Goal: Information Seeking & Learning: Learn about a topic

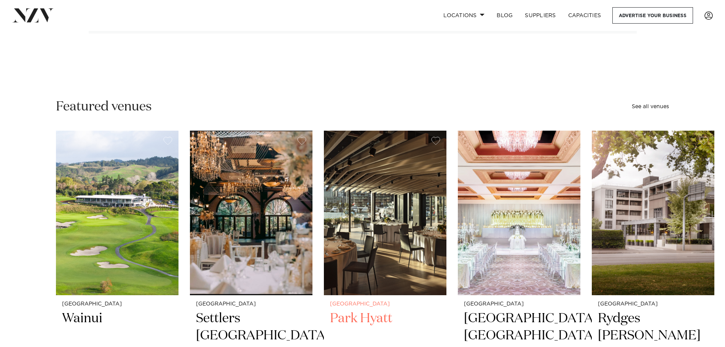
scroll to position [152, 0]
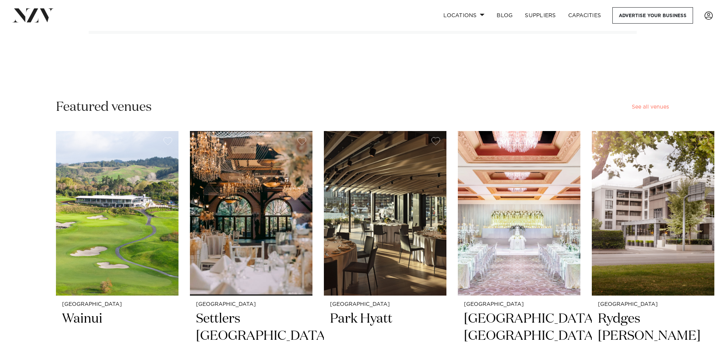
click at [644, 109] on link "See all venues" at bounding box center [650, 106] width 37 height 5
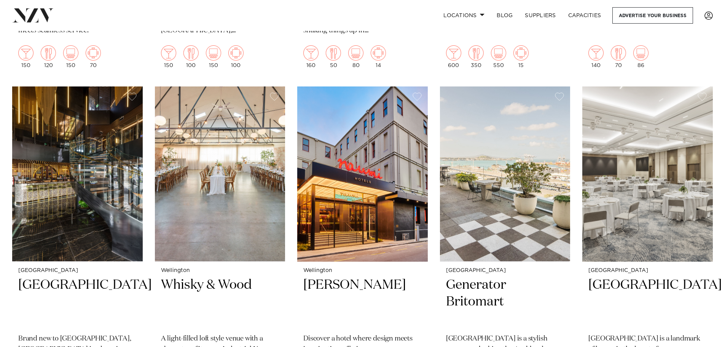
scroll to position [457, 0]
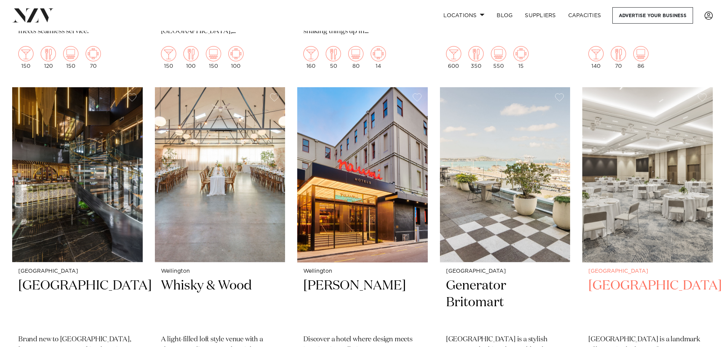
click at [633, 145] on img at bounding box center [647, 174] width 131 height 175
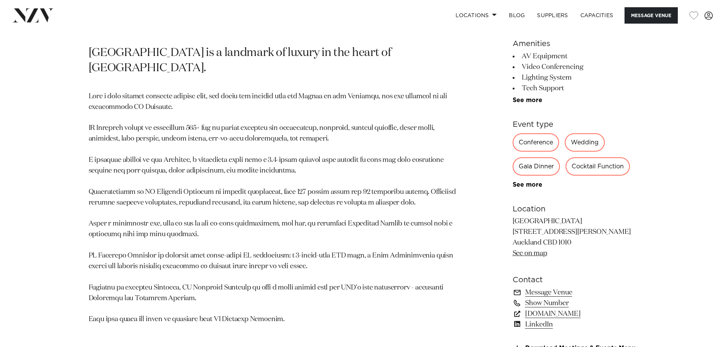
scroll to position [419, 0]
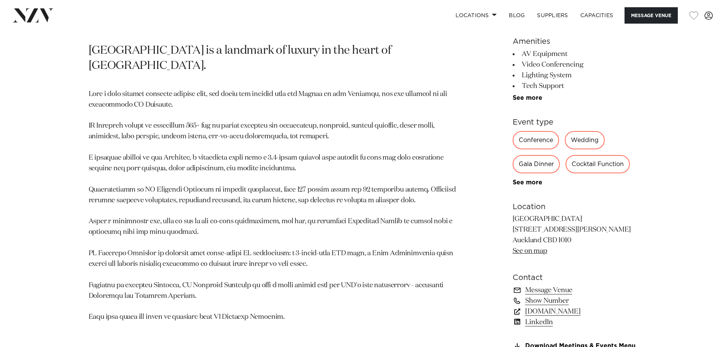
click at [274, 150] on p at bounding box center [274, 206] width 370 height 234
click at [315, 130] on p at bounding box center [274, 206] width 370 height 234
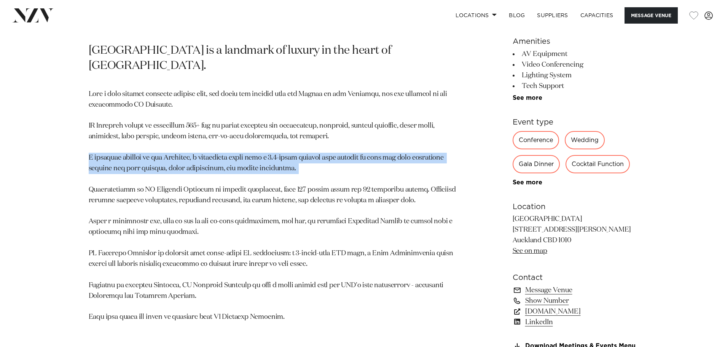
drag, startPoint x: 89, startPoint y: 157, endPoint x: 316, endPoint y: 168, distance: 227.9
click at [316, 168] on p at bounding box center [274, 206] width 370 height 234
click at [295, 161] on p at bounding box center [274, 206] width 370 height 234
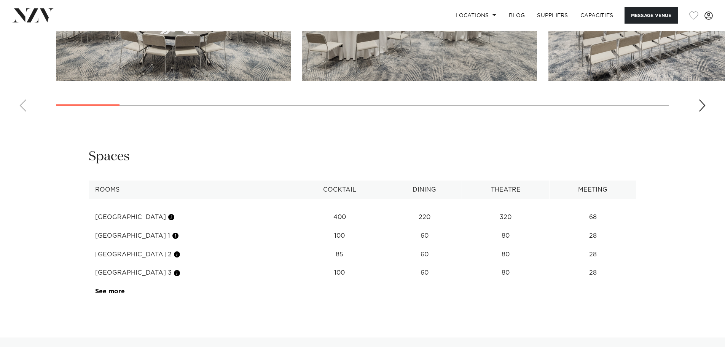
scroll to position [914, 0]
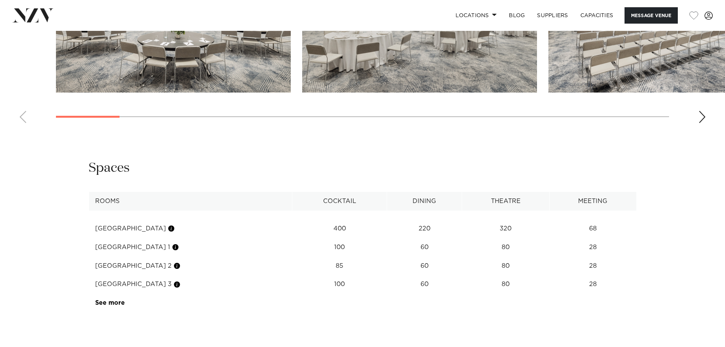
click at [703, 118] on div "Next slide" at bounding box center [703, 117] width 8 height 12
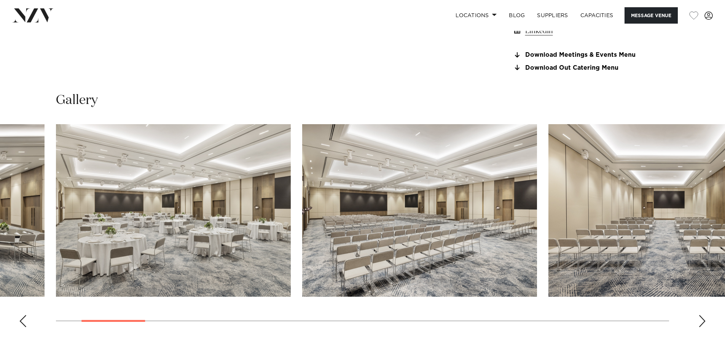
scroll to position [723, 0]
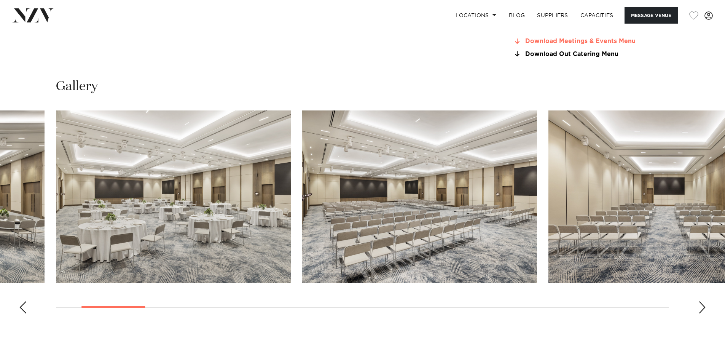
click at [609, 38] on link "Download Meetings & Events Menu" at bounding box center [575, 41] width 124 height 7
click at [702, 305] on div "Next slide" at bounding box center [703, 307] width 8 height 12
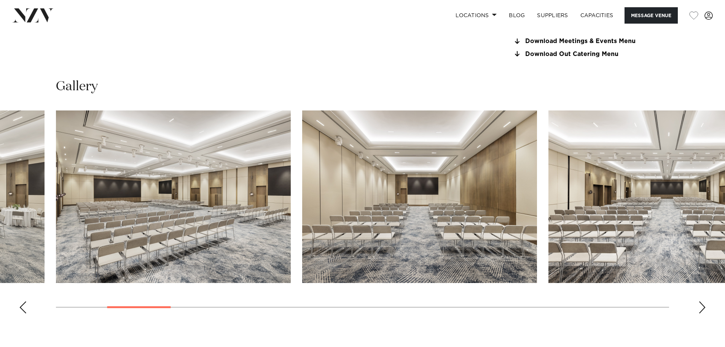
click at [702, 305] on div "Next slide" at bounding box center [703, 307] width 8 height 12
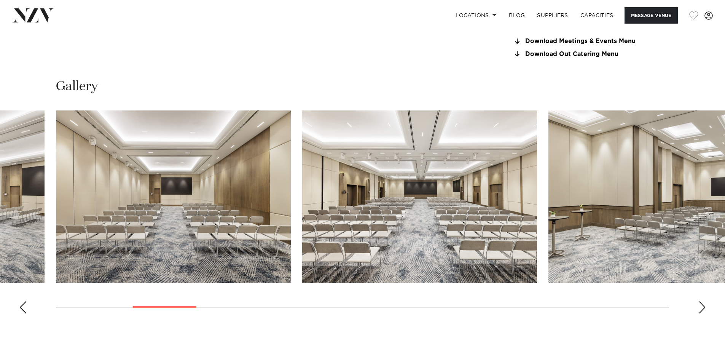
click at [702, 305] on div "Next slide" at bounding box center [703, 307] width 8 height 12
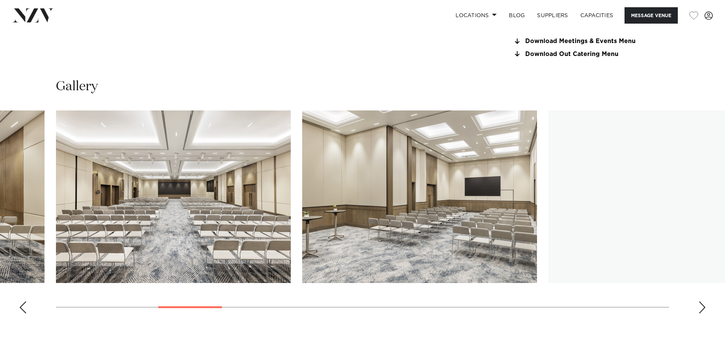
click at [702, 305] on div "Next slide" at bounding box center [703, 307] width 8 height 12
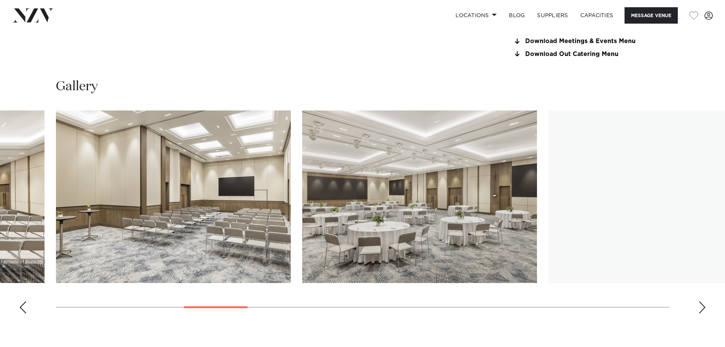
click at [702, 305] on div "Next slide" at bounding box center [703, 307] width 8 height 12
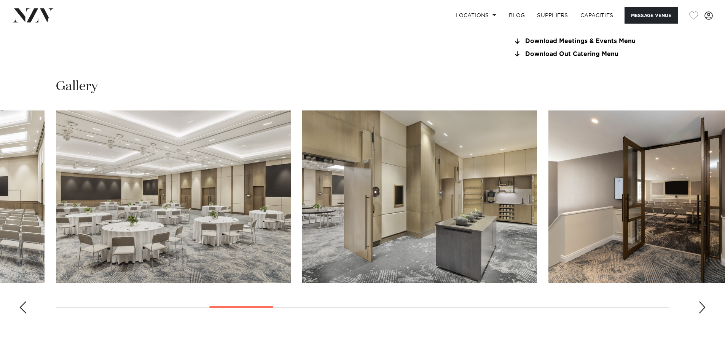
click at [702, 305] on div "Next slide" at bounding box center [703, 307] width 8 height 12
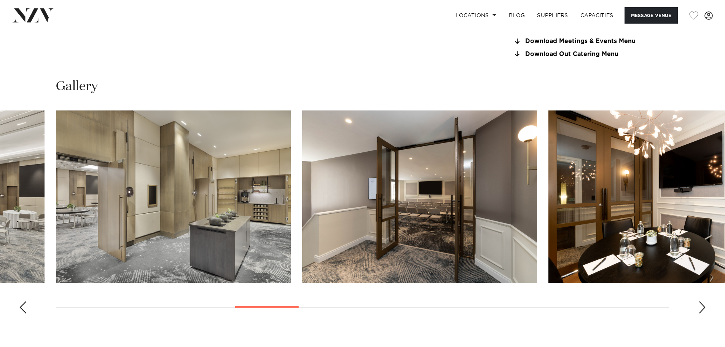
click at [702, 305] on div "Next slide" at bounding box center [703, 307] width 8 height 12
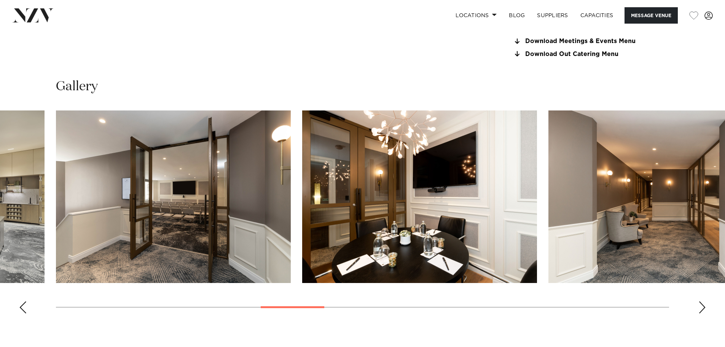
click at [702, 305] on div "Next slide" at bounding box center [703, 307] width 8 height 12
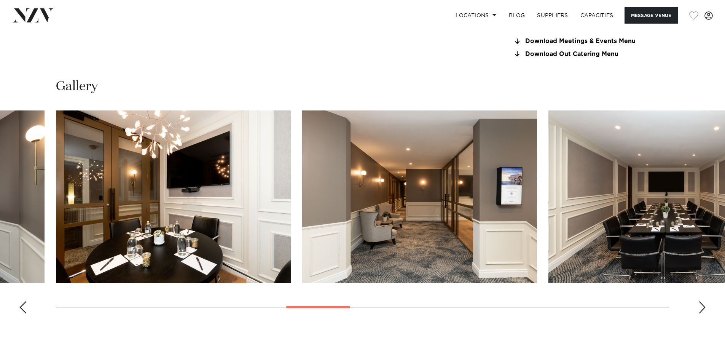
click at [702, 305] on div "Next slide" at bounding box center [703, 307] width 8 height 12
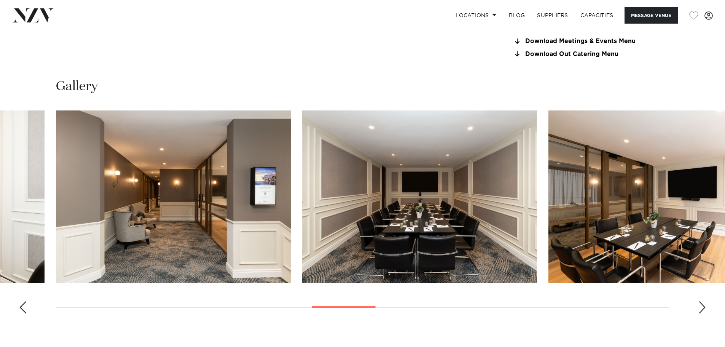
click at [701, 307] on div "Next slide" at bounding box center [703, 307] width 8 height 12
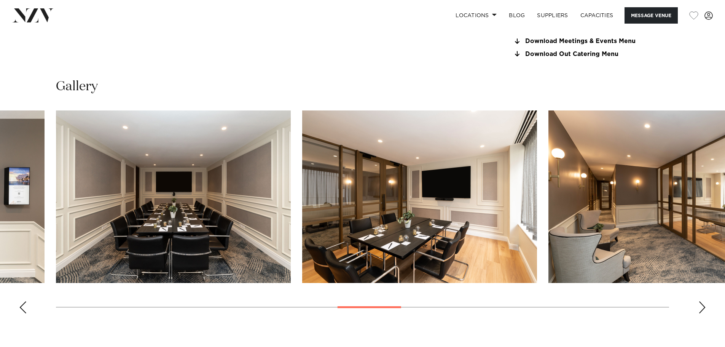
click at [703, 310] on div "Next slide" at bounding box center [703, 307] width 8 height 12
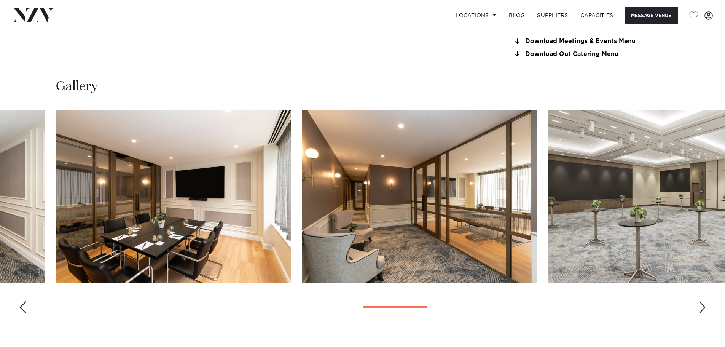
click at [703, 310] on div "Next slide" at bounding box center [703, 307] width 8 height 12
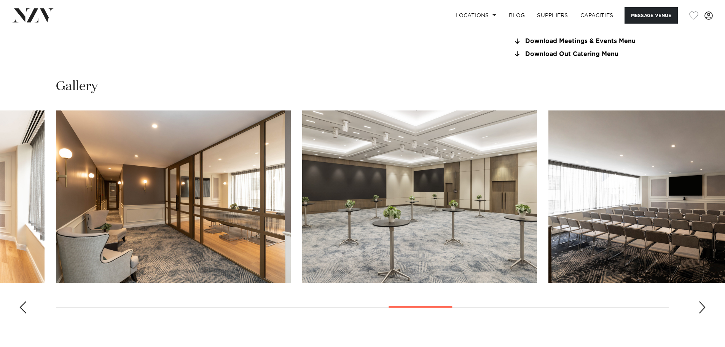
click at [703, 310] on div "Next slide" at bounding box center [703, 307] width 8 height 12
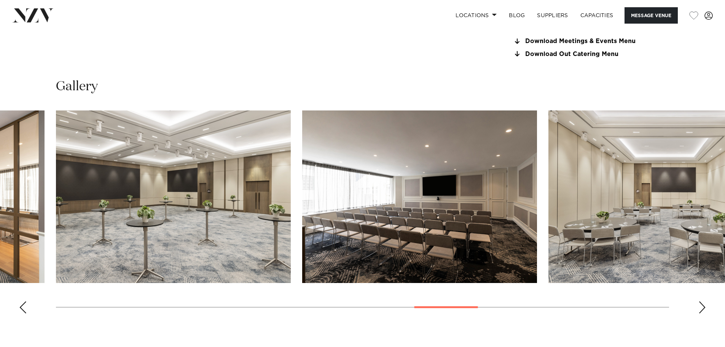
click at [703, 310] on div "Next slide" at bounding box center [703, 307] width 8 height 12
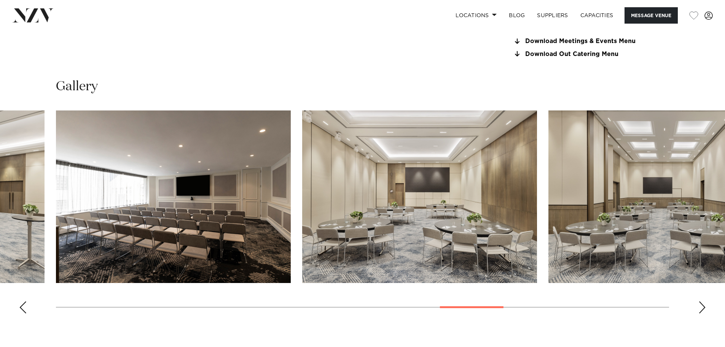
click at [703, 310] on div "Next slide" at bounding box center [703, 307] width 8 height 12
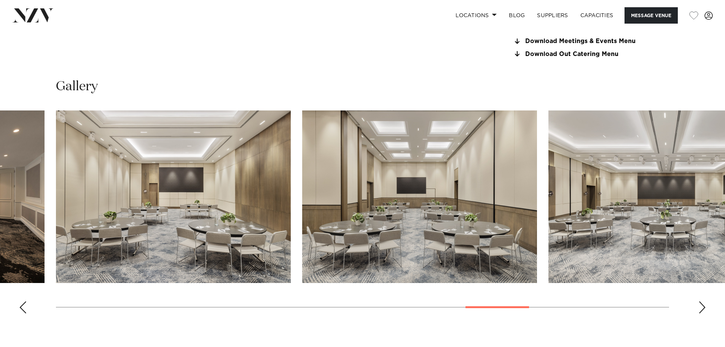
click at [703, 310] on div "Next slide" at bounding box center [703, 307] width 8 height 12
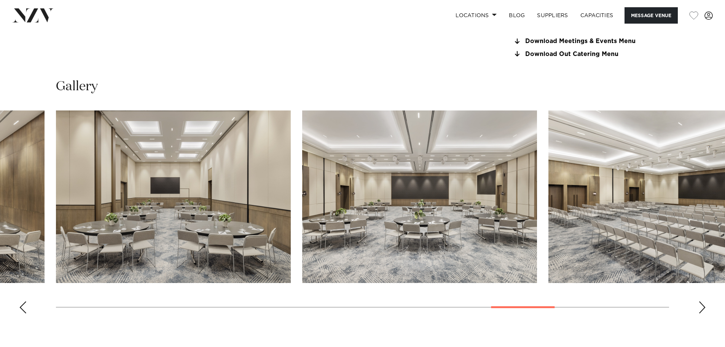
click at [703, 310] on div "Next slide" at bounding box center [703, 307] width 8 height 12
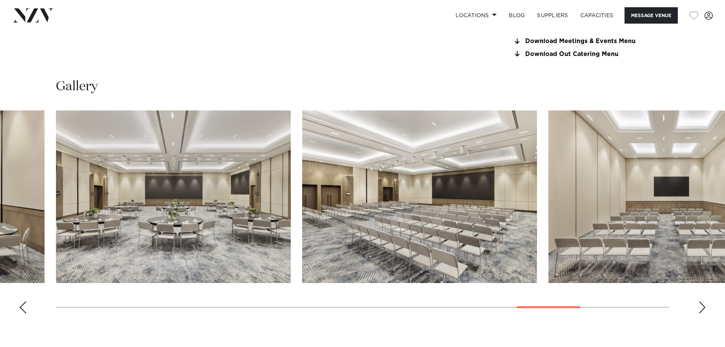
click at [703, 310] on div "Next slide" at bounding box center [703, 307] width 8 height 12
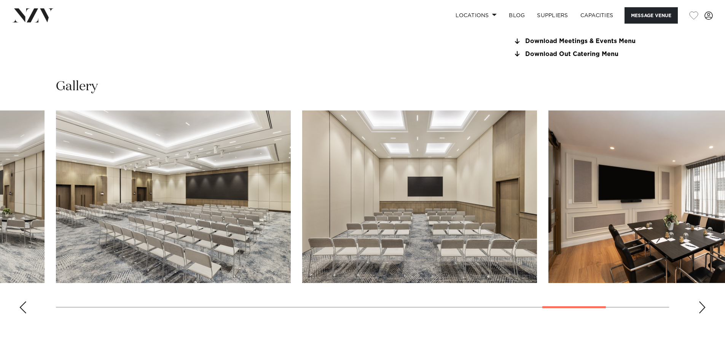
click at [703, 310] on div "Next slide" at bounding box center [703, 307] width 8 height 12
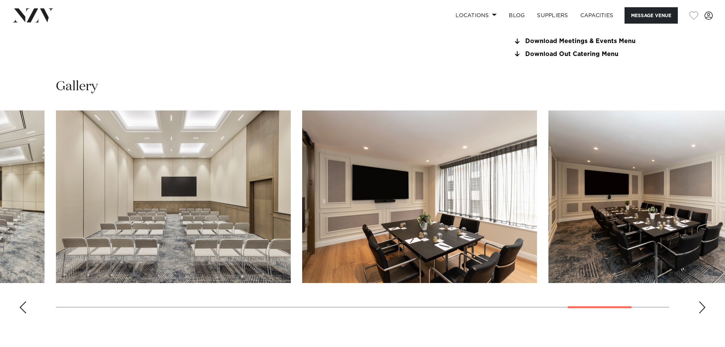
click at [703, 310] on div "Next slide" at bounding box center [703, 307] width 8 height 12
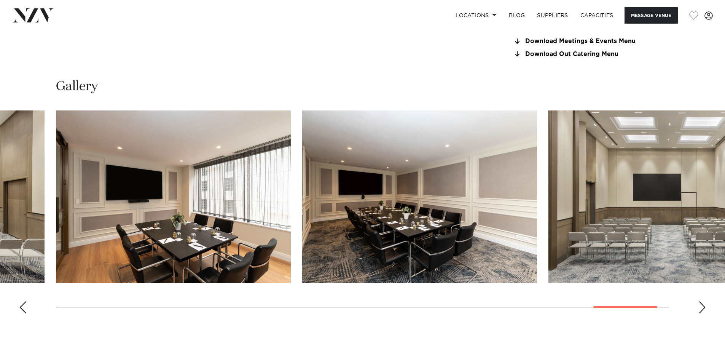
click at [703, 310] on div "Next slide" at bounding box center [703, 307] width 8 height 12
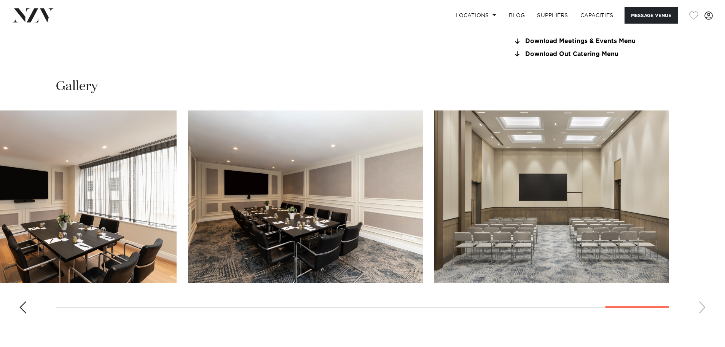
click at [703, 310] on swiper-container at bounding box center [362, 214] width 725 height 209
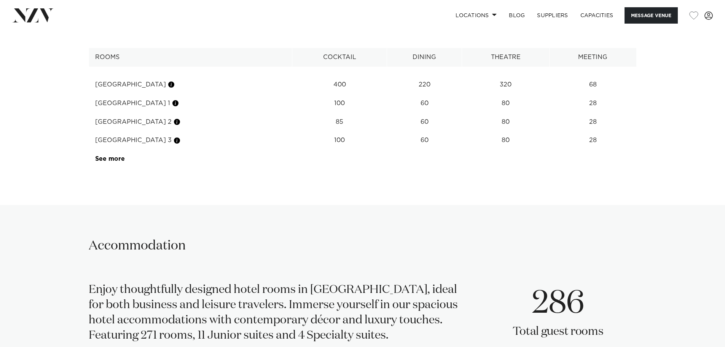
scroll to position [1066, 0]
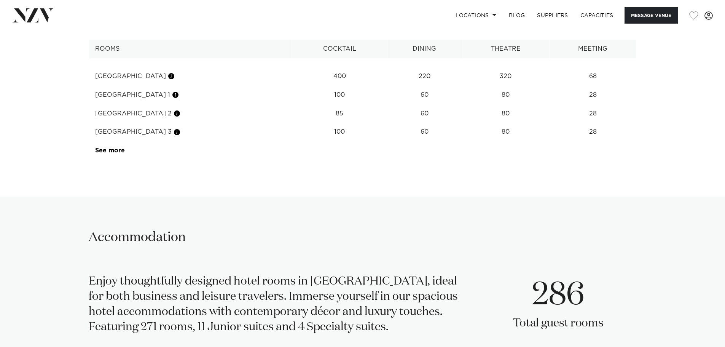
click at [111, 153] on link "See more" at bounding box center [124, 150] width 59 height 6
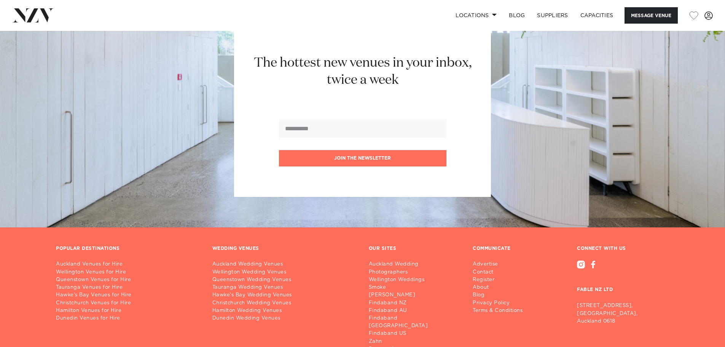
scroll to position [1827, 0]
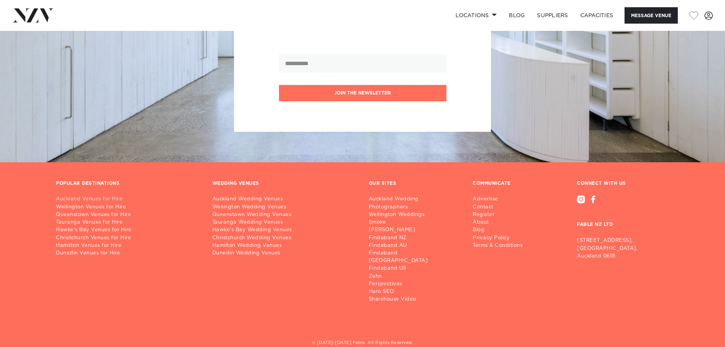
click at [98, 199] on link "Auckland Venues for Hire" at bounding box center [128, 199] width 144 height 8
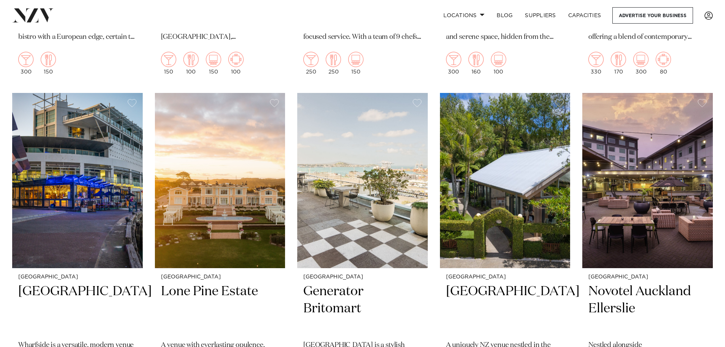
scroll to position [647, 0]
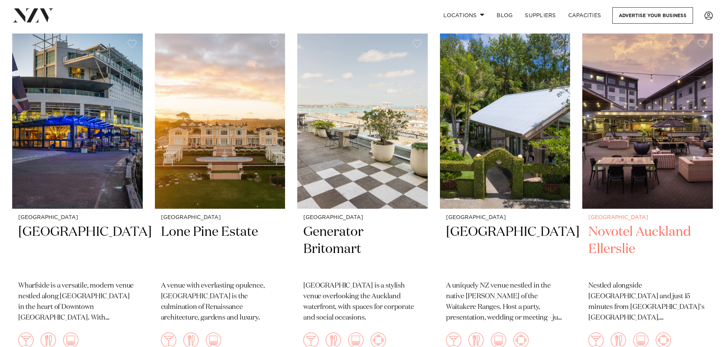
click at [653, 113] on img at bounding box center [647, 120] width 131 height 175
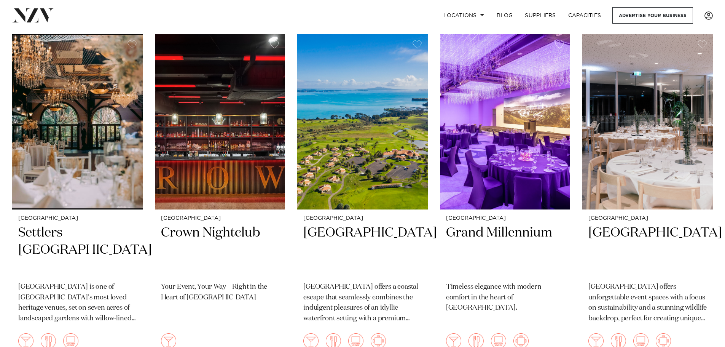
scroll to position [2359, 0]
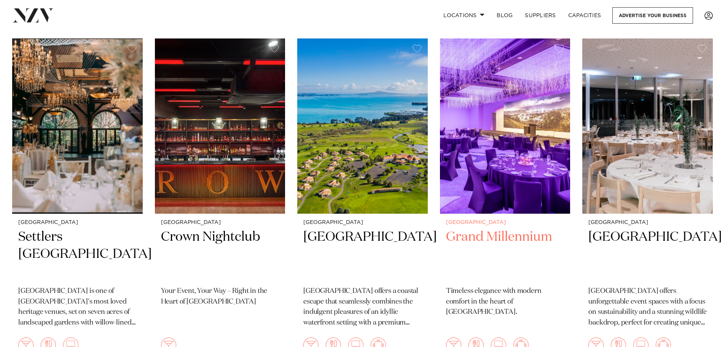
click at [515, 120] on img at bounding box center [505, 125] width 131 height 175
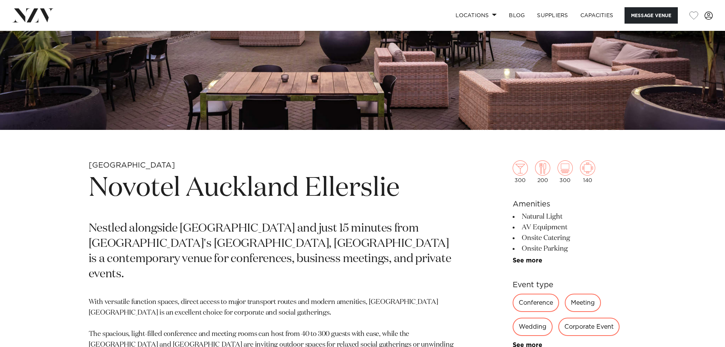
scroll to position [305, 0]
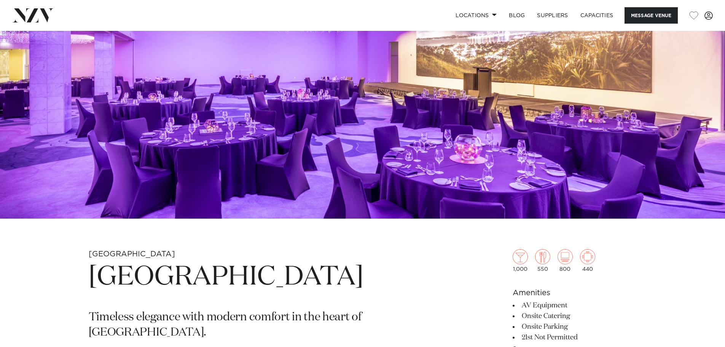
scroll to position [305, 0]
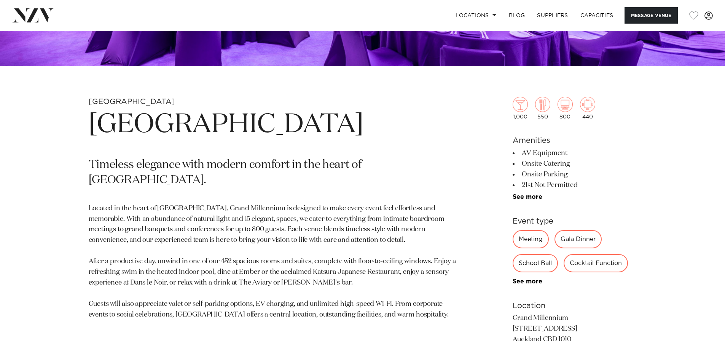
click at [53, 161] on div "[GEOGRAPHIC_DATA] [GEOGRAPHIC_DATA] Timeless elegance with modern comfort in th…" at bounding box center [363, 290] width 648 height 386
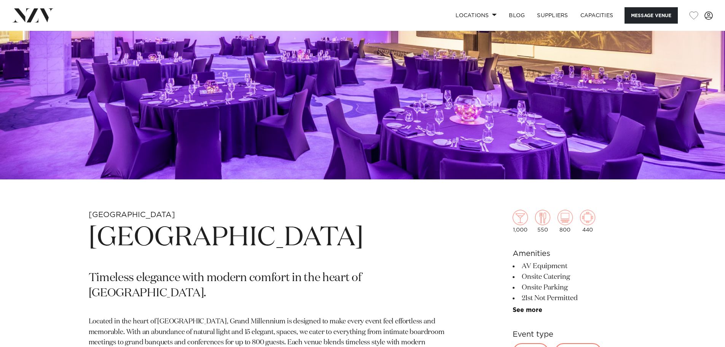
scroll to position [190, 0]
